Goal: Task Accomplishment & Management: Manage account settings

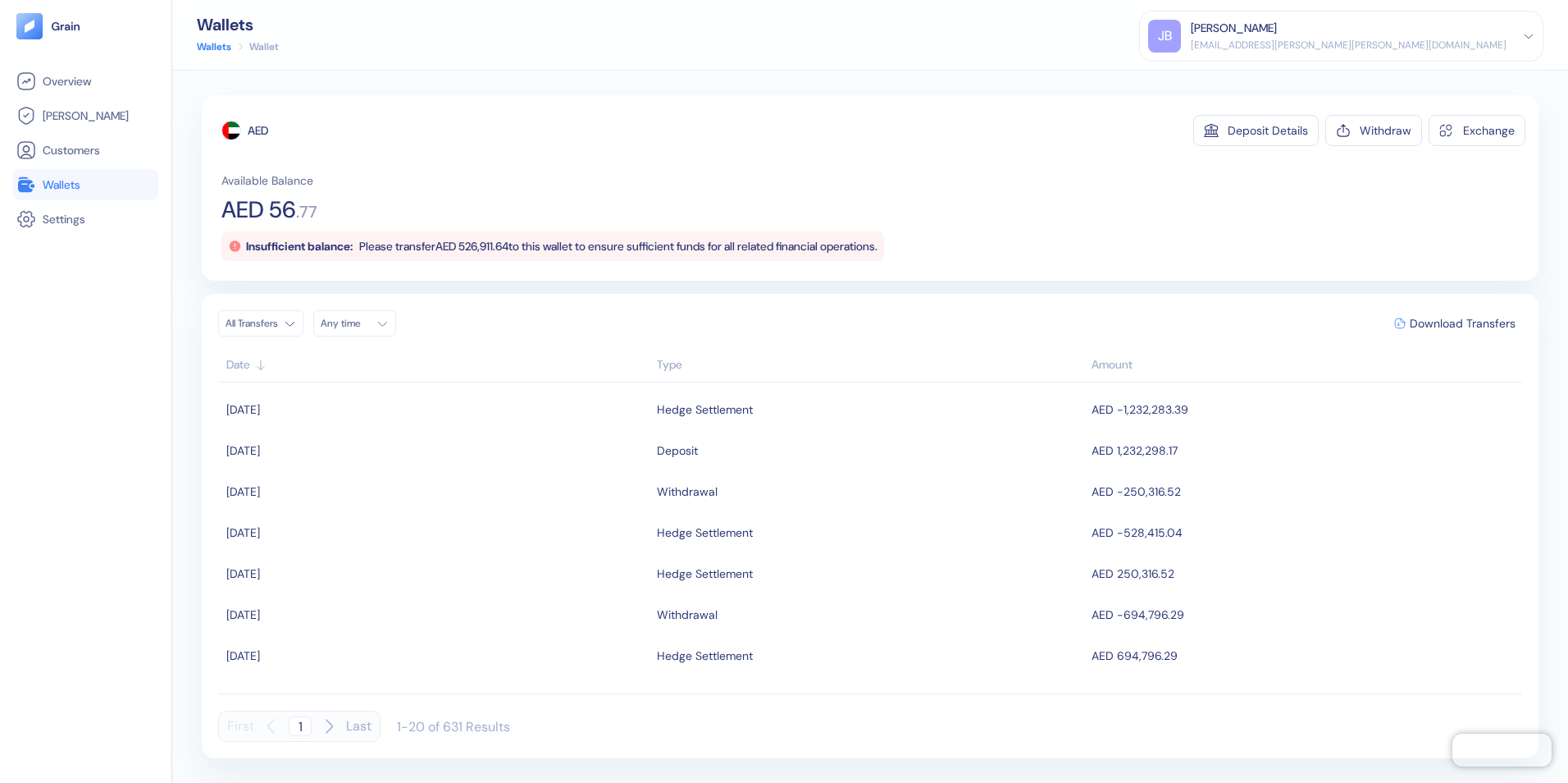
click at [76, 177] on span "Wallets" at bounding box center [62, 184] width 38 height 16
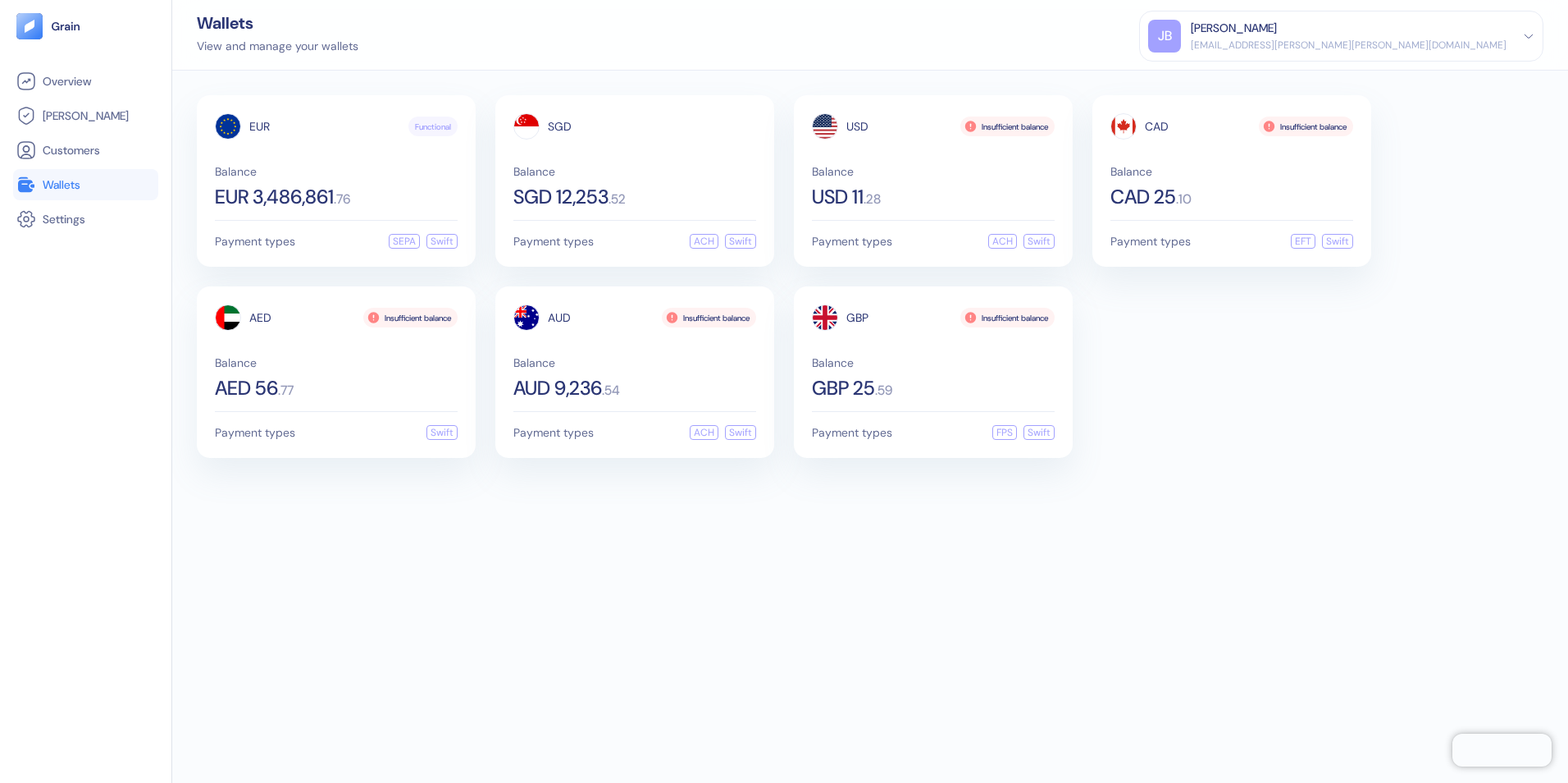
click at [1253, 38] on div "[EMAIL_ADDRESS][PERSON_NAME][PERSON_NAME][DOMAIN_NAME]" at bounding box center [1348, 45] width 315 height 15
click at [1214, 78] on div "Sign Out" at bounding box center [1192, 81] width 45 height 17
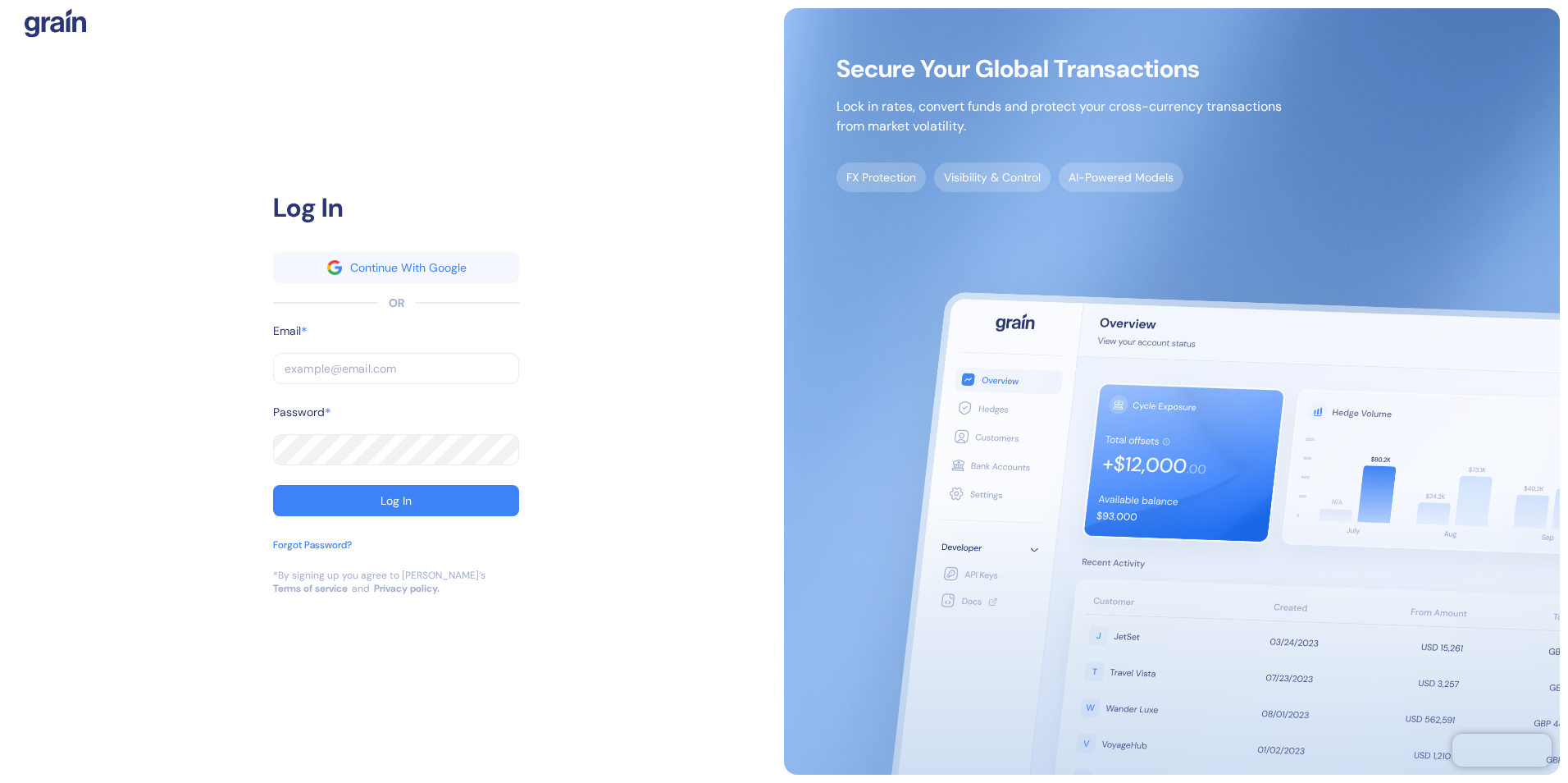
click at [389, 368] on input "text" at bounding box center [396, 368] width 246 height 31
click at [582, 365] on div "Log In Continue With Google OR Email * ​ Password * ​ Log In Forgot Password? *…" at bounding box center [396, 391] width 776 height 766
type input "[EMAIL_ADDRESS][PERSON_NAME][PERSON_NAME][DOMAIN_NAME]"
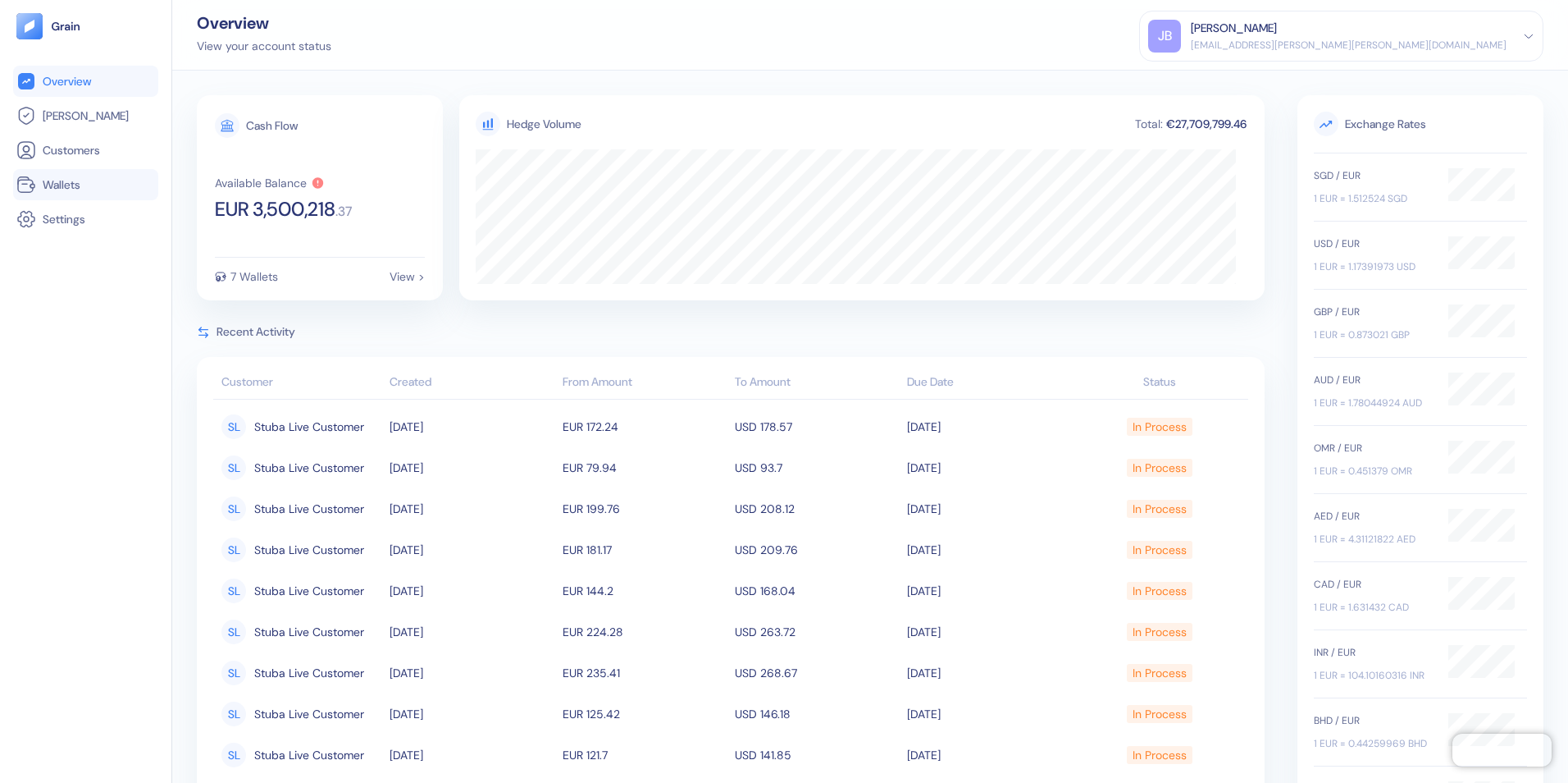
click at [69, 186] on span "Wallets" at bounding box center [62, 184] width 38 height 16
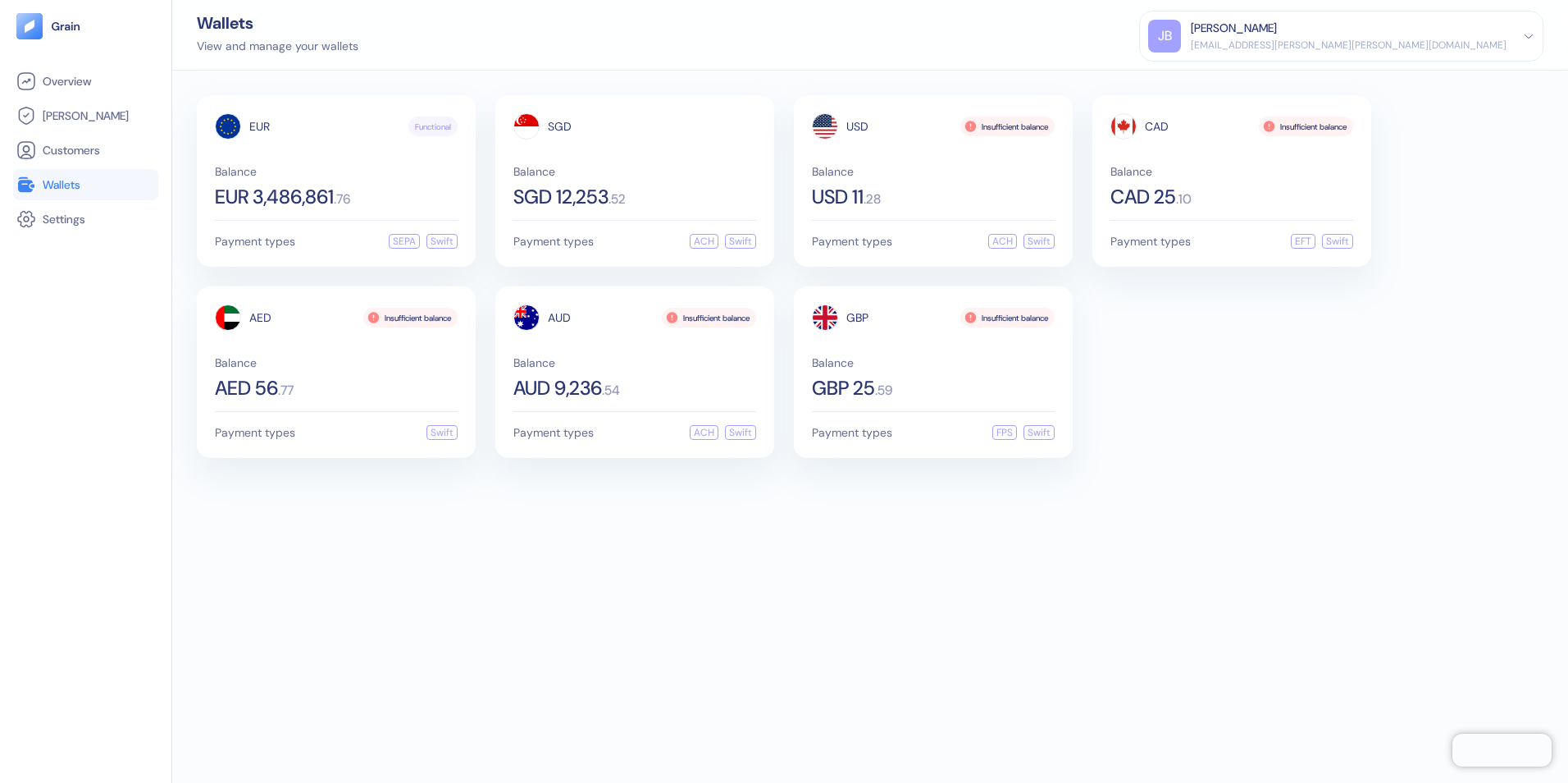
click at [516, 604] on div "EUR Functional Balance EUR 3,486,861 . 76 Payment types SEPA Swift SGD Balance …" at bounding box center [870, 426] width 1396 height 712
click at [63, 147] on span "Customers" at bounding box center [71, 150] width 57 height 16
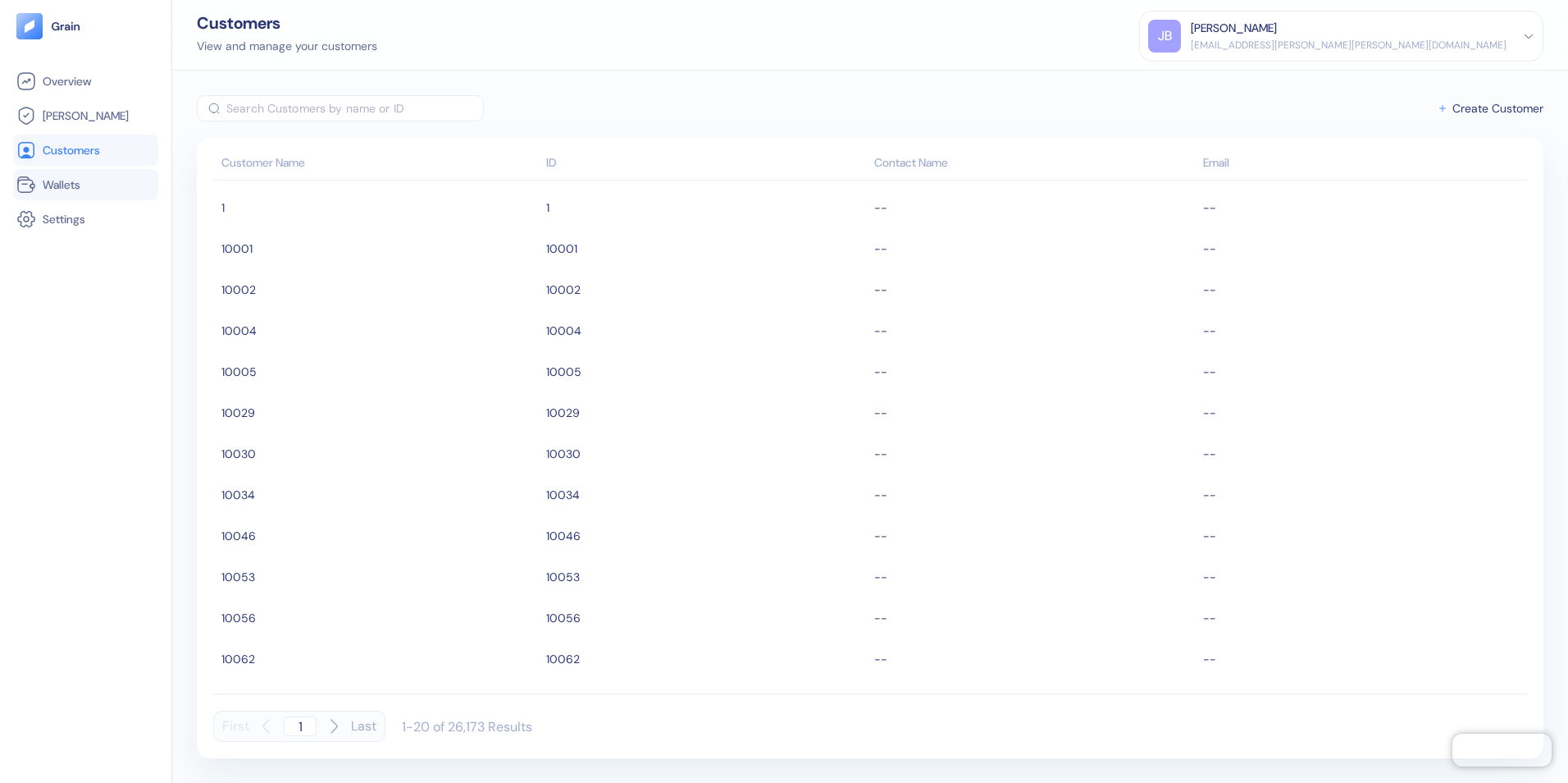
click at [58, 185] on span "Wallets" at bounding box center [62, 184] width 38 height 16
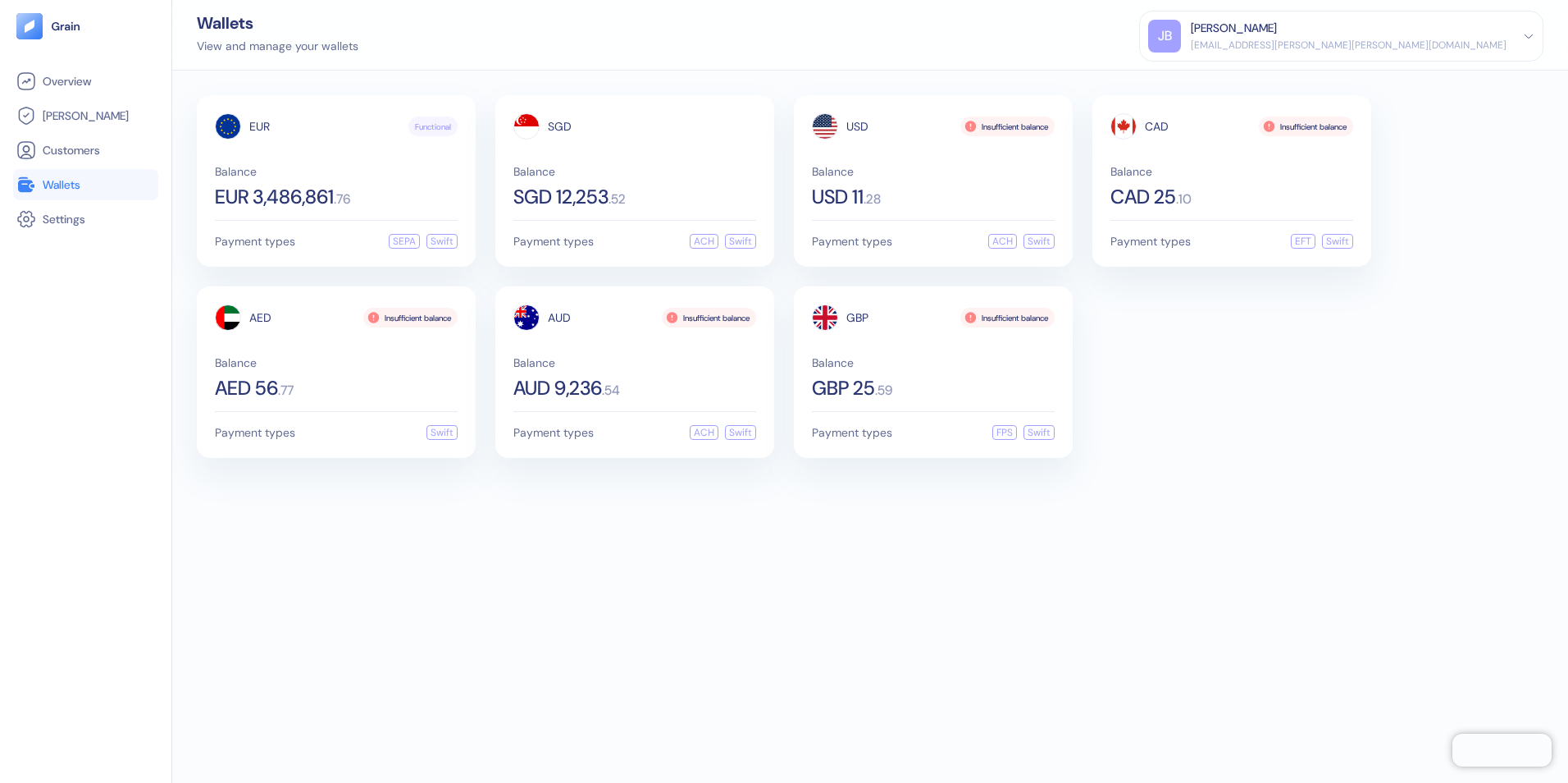
click at [1253, 45] on div "[EMAIL_ADDRESS][PERSON_NAME][PERSON_NAME][DOMAIN_NAME]" at bounding box center [1348, 45] width 315 height 15
click at [1214, 78] on div "Sign Out" at bounding box center [1192, 81] width 45 height 17
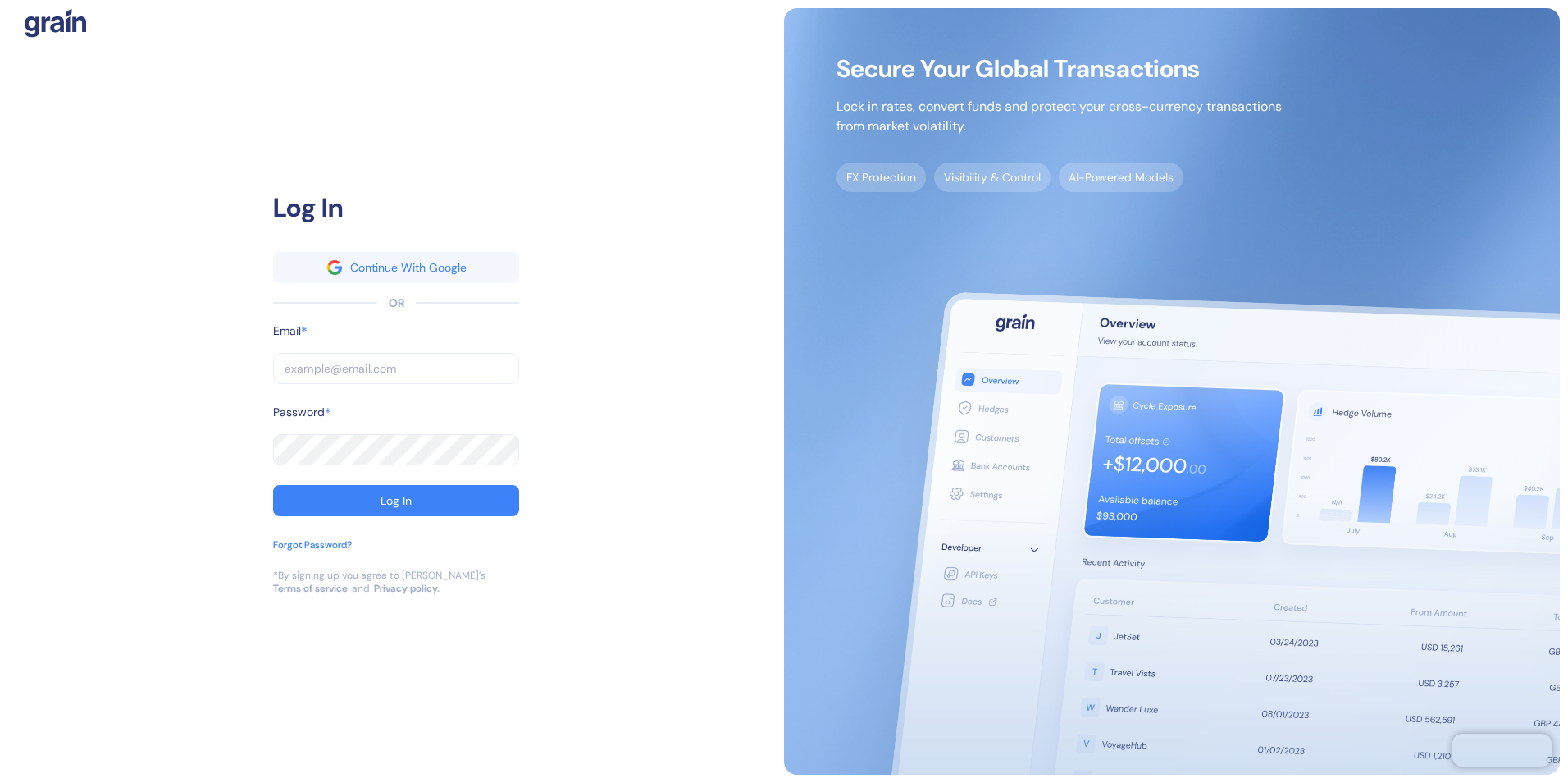
type input "[EMAIL_ADDRESS][PERSON_NAME][PERSON_NAME][DOMAIN_NAME]"
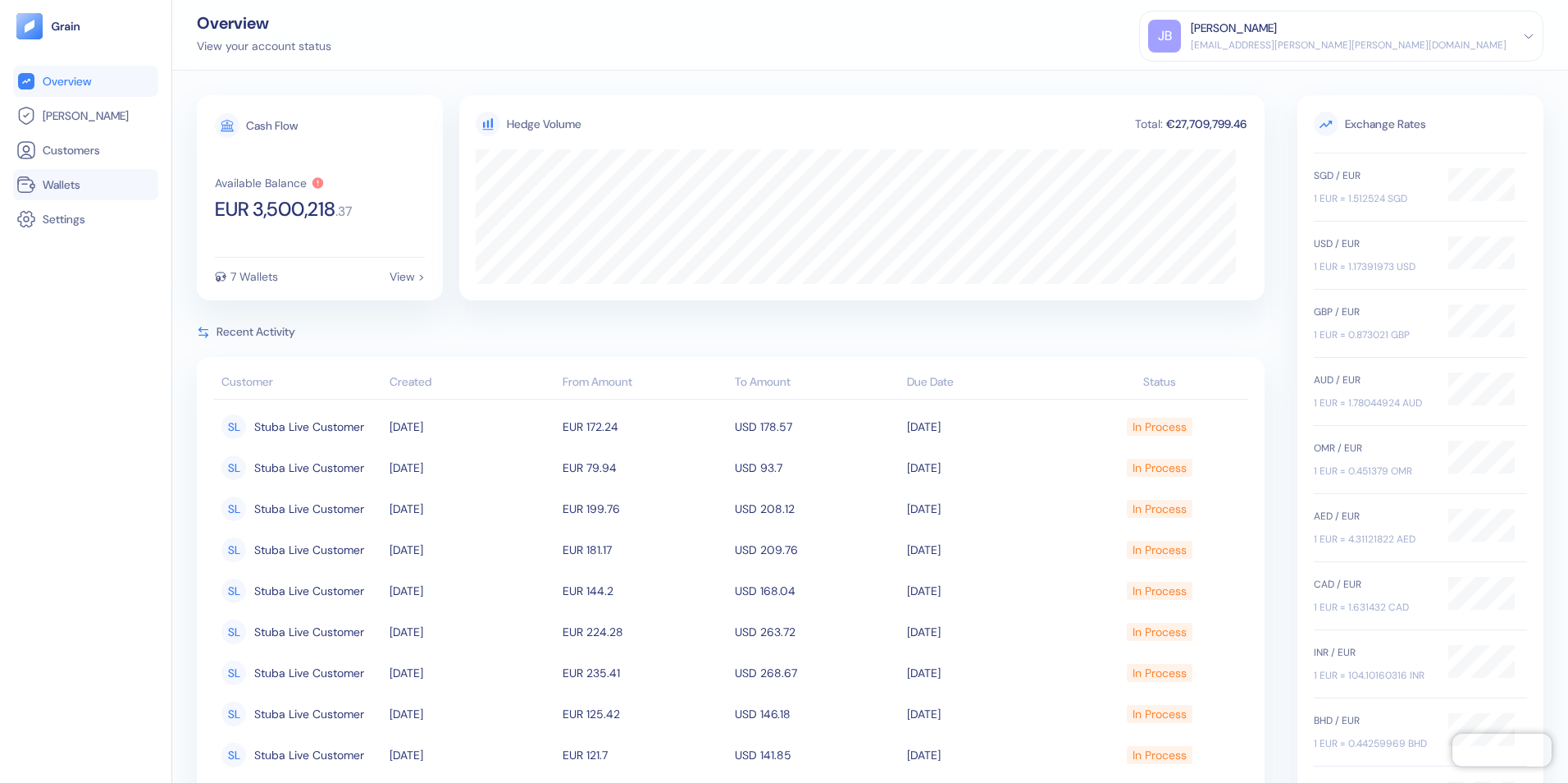
click at [65, 185] on span "Wallets" at bounding box center [62, 184] width 38 height 16
